Goal: Information Seeking & Learning: Learn about a topic

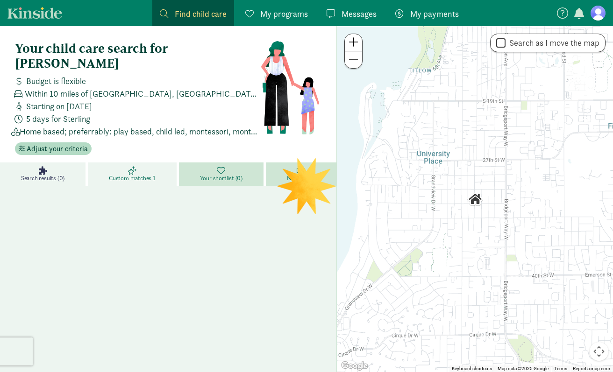
click at [157, 163] on link "Custom matches 1" at bounding box center [133, 174] width 91 height 23
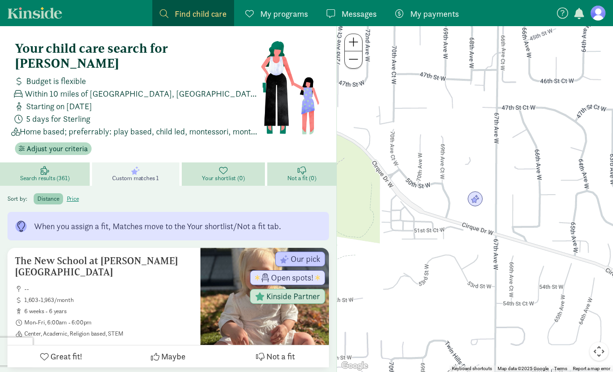
click at [353, 14] on span "Messages" at bounding box center [359, 13] width 35 height 13
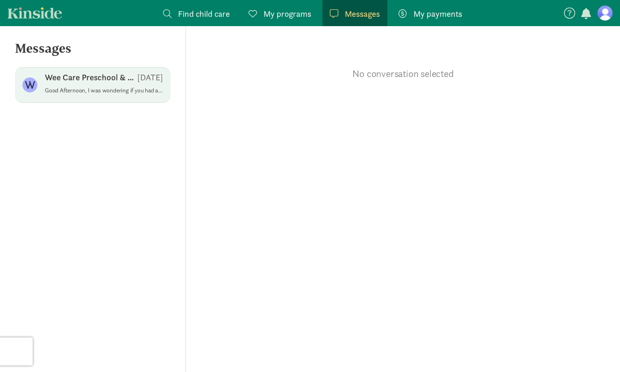
click at [134, 71] on div "W Wee Care Preschool & Child Care [DATE] Good Afternoon, I was wondering if you…" at bounding box center [93, 85] width 156 height 36
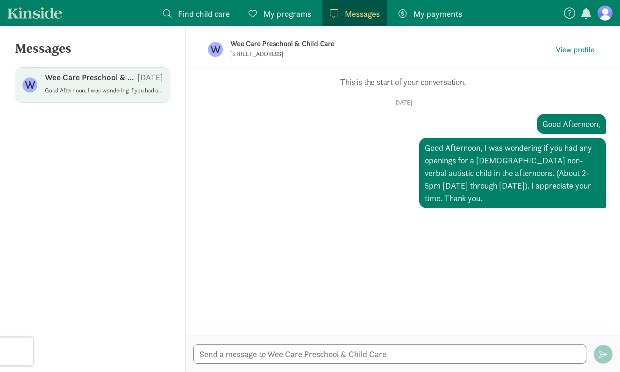
click at [271, 14] on span "My programs" at bounding box center [288, 13] width 48 height 13
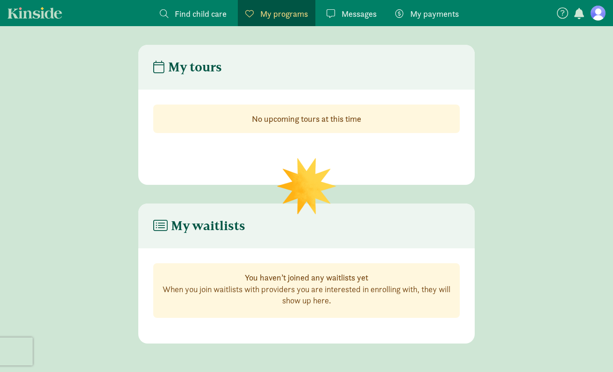
click at [199, 14] on span "Find child care" at bounding box center [201, 13] width 52 height 13
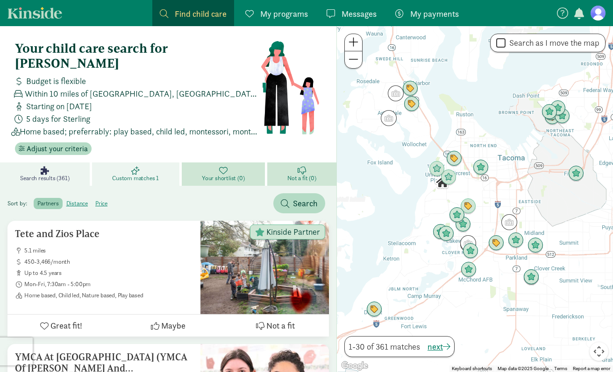
click at [157, 168] on link "Custom matches 1" at bounding box center [137, 174] width 90 height 23
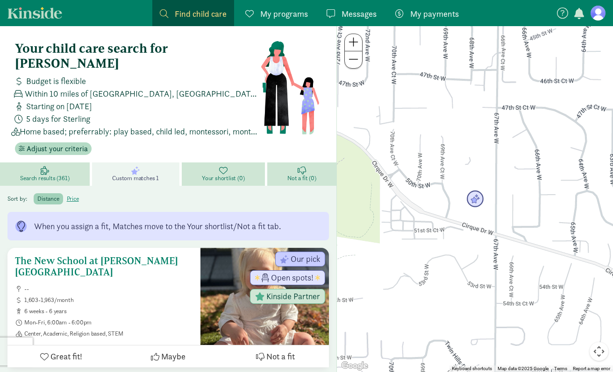
click at [156, 256] on div "The New School at [PERSON_NAME][GEOGRAPHIC_DATA] -- 1,603-1,963/month 6 weeks -…" at bounding box center [104, 297] width 178 height 82
